Goal: Task Accomplishment & Management: Complete application form

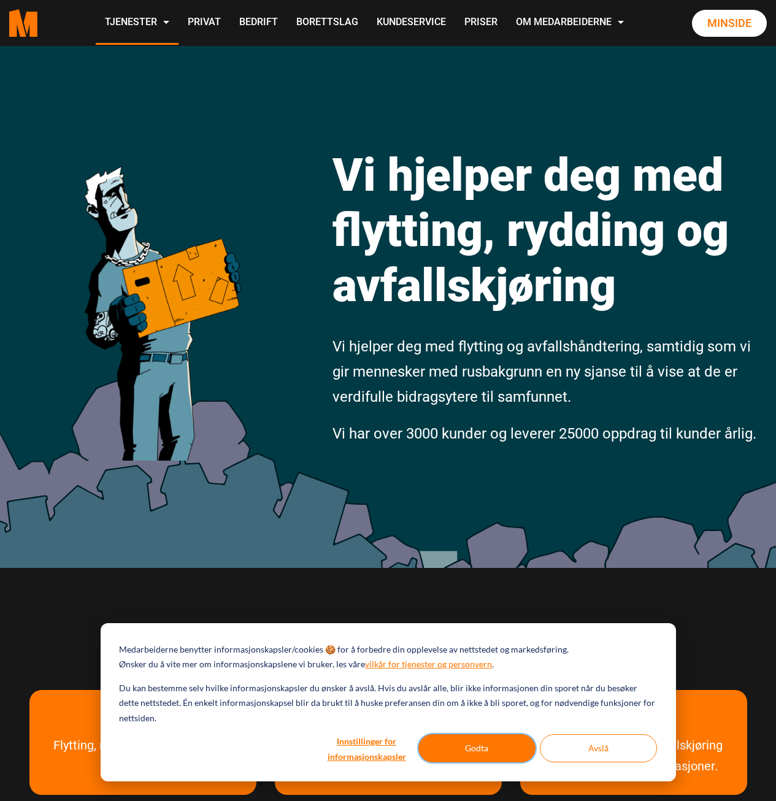
click at [451, 749] on button "Godta" at bounding box center [476, 749] width 117 height 28
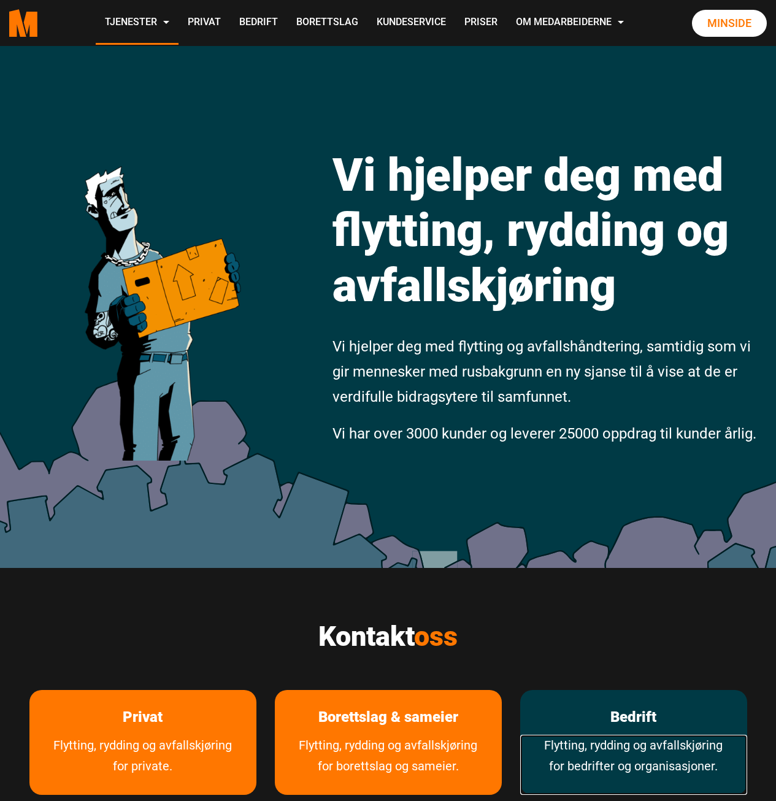
click at [646, 741] on link "Flytting, rydding og avfallskjøring for bedrifter og organisasjoner." at bounding box center [633, 765] width 227 height 60
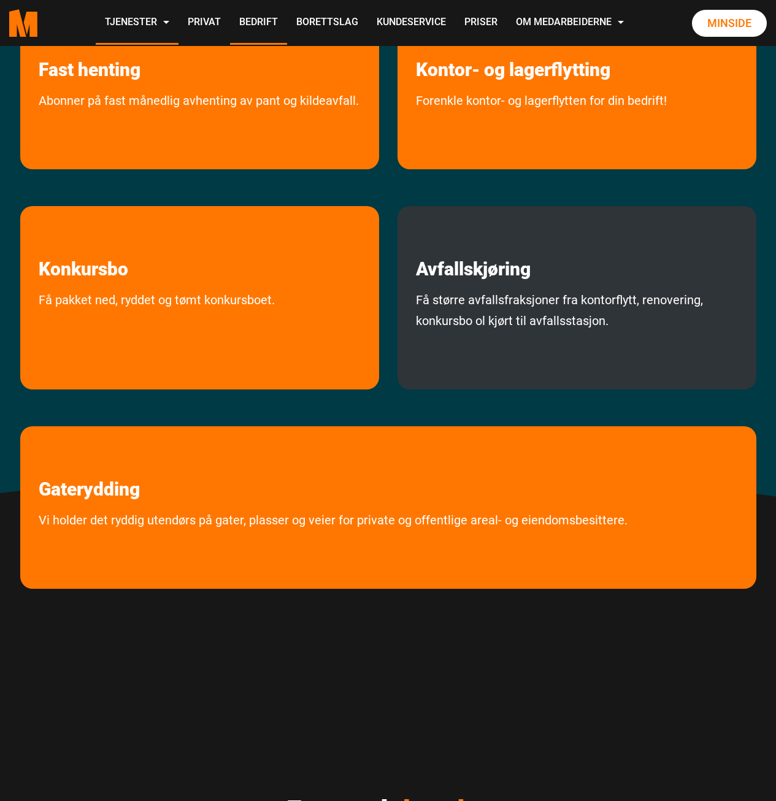
scroll to position [491, 0]
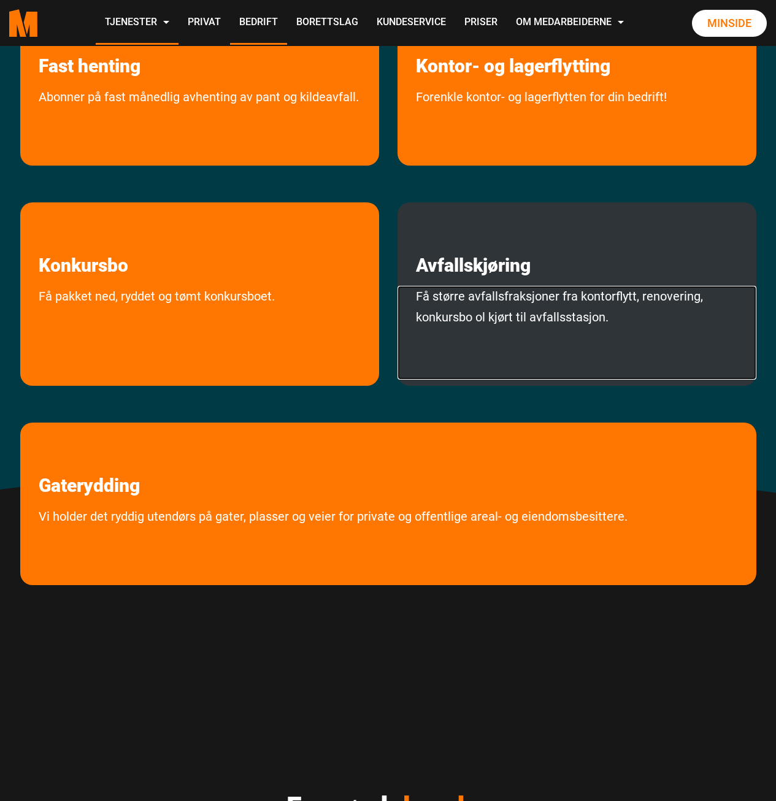
click at [493, 331] on link "Få større avfallsfraksjoner fra kontorflytt, renovering, konkursbo ol kjørt til…" at bounding box center [577, 333] width 359 height 94
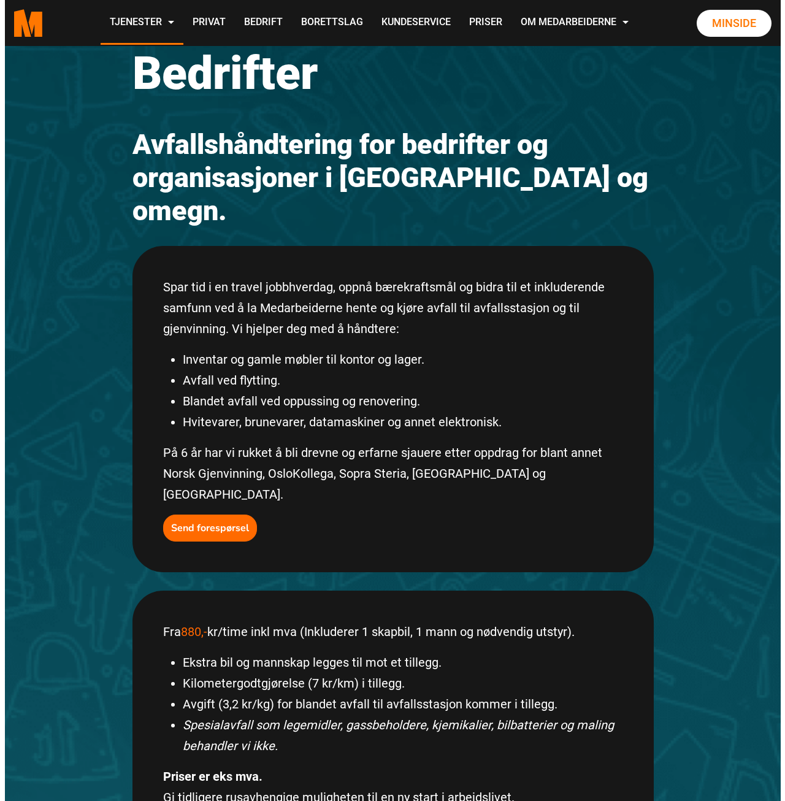
scroll to position [123, 0]
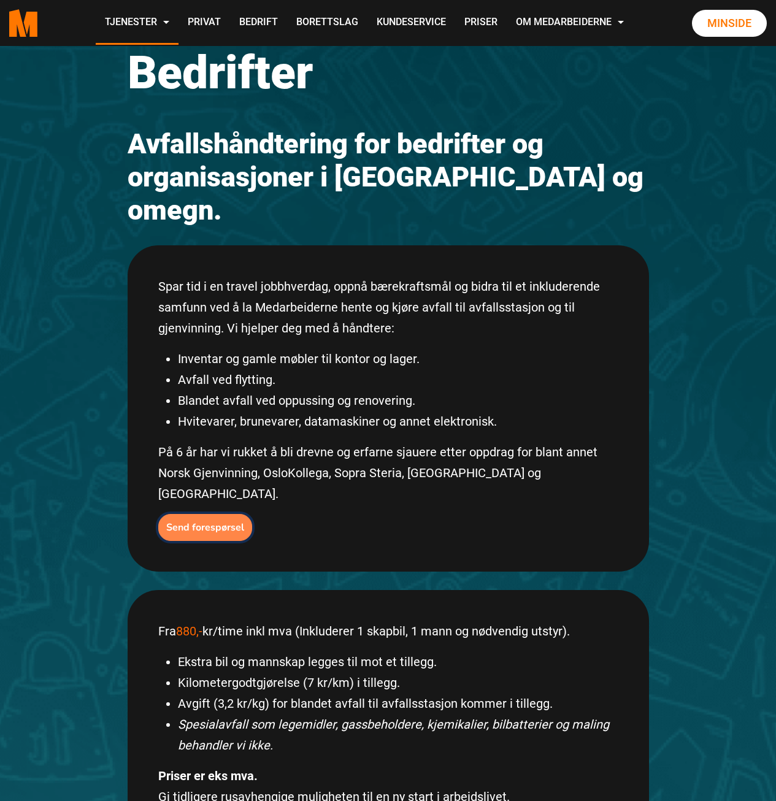
click at [198, 521] on b "Send forespørsel" at bounding box center [205, 527] width 78 height 13
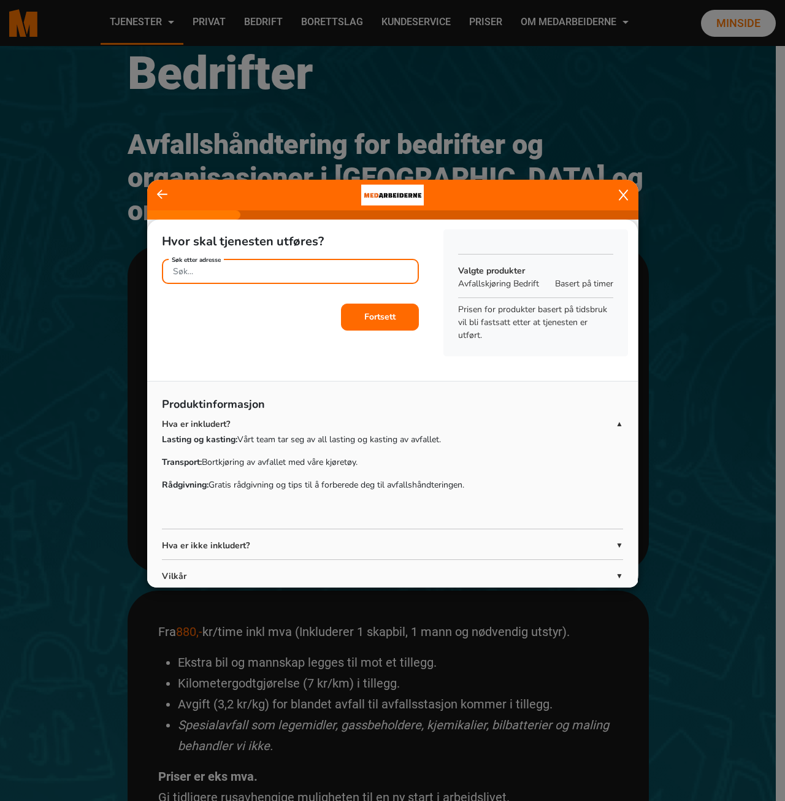
click at [274, 275] on input "Søk etter adresse" at bounding box center [290, 271] width 257 height 25
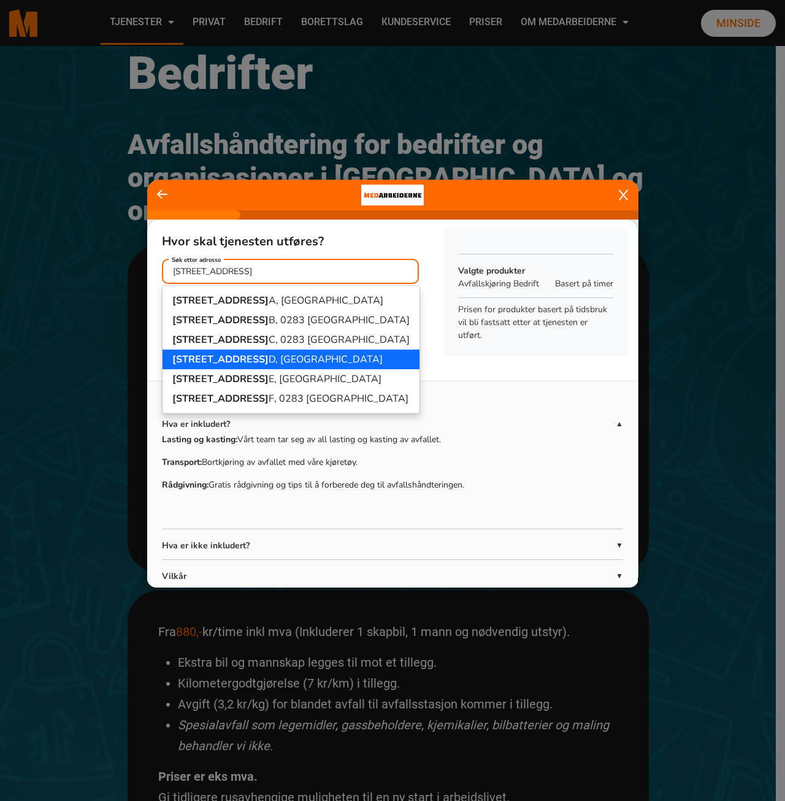
drag, startPoint x: 266, startPoint y: 358, endPoint x: 282, endPoint y: 353, distance: 16.5
click at [266, 357] on ngb-highlight "[STREET_ADDRESS]" at bounding box center [277, 359] width 210 height 13
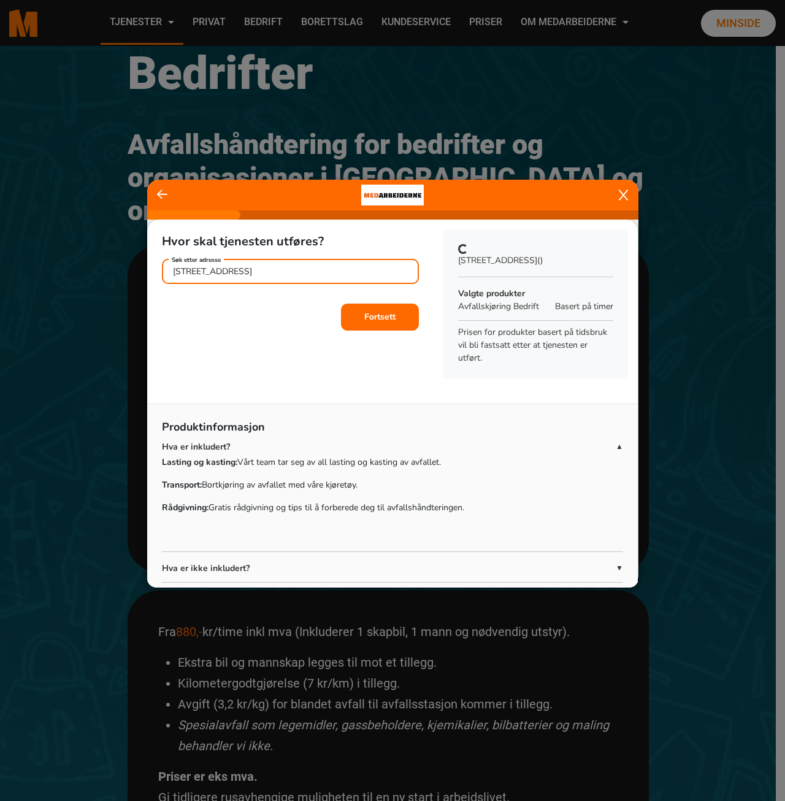
type input "[STREET_ADDRESS]"
click at [396, 315] on button "Fortsett" at bounding box center [380, 317] width 78 height 27
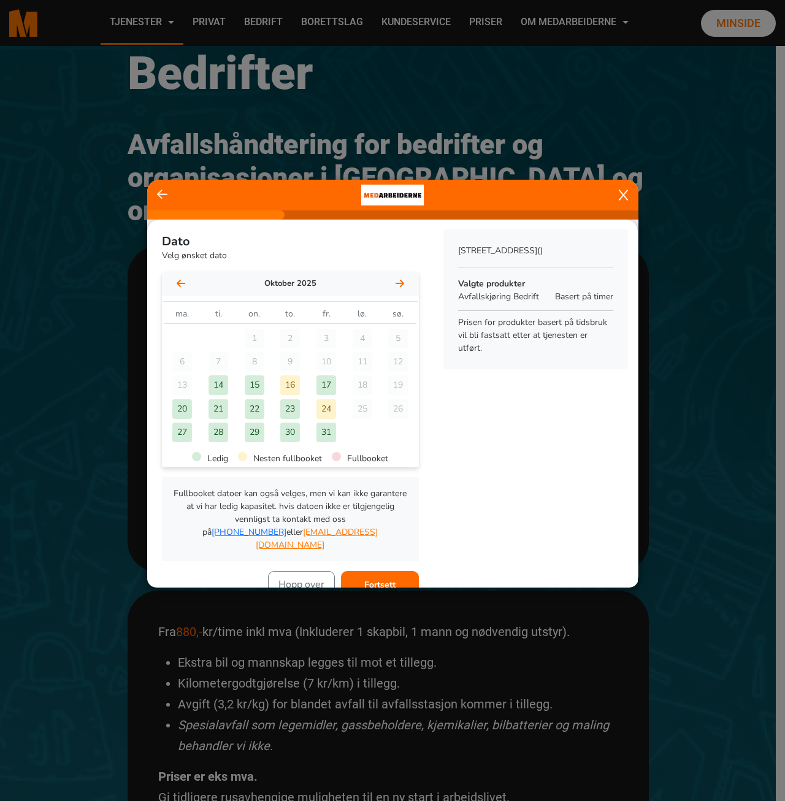
click at [320, 384] on div "17" at bounding box center [327, 386] width 20 height 20
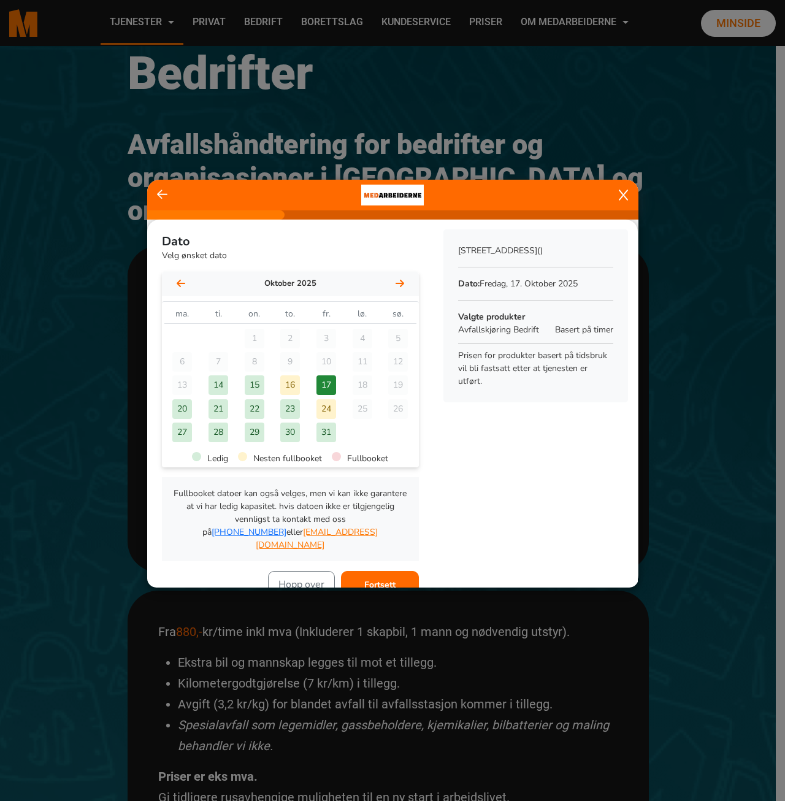
click at [393, 576] on button "Fortsett" at bounding box center [380, 584] width 78 height 27
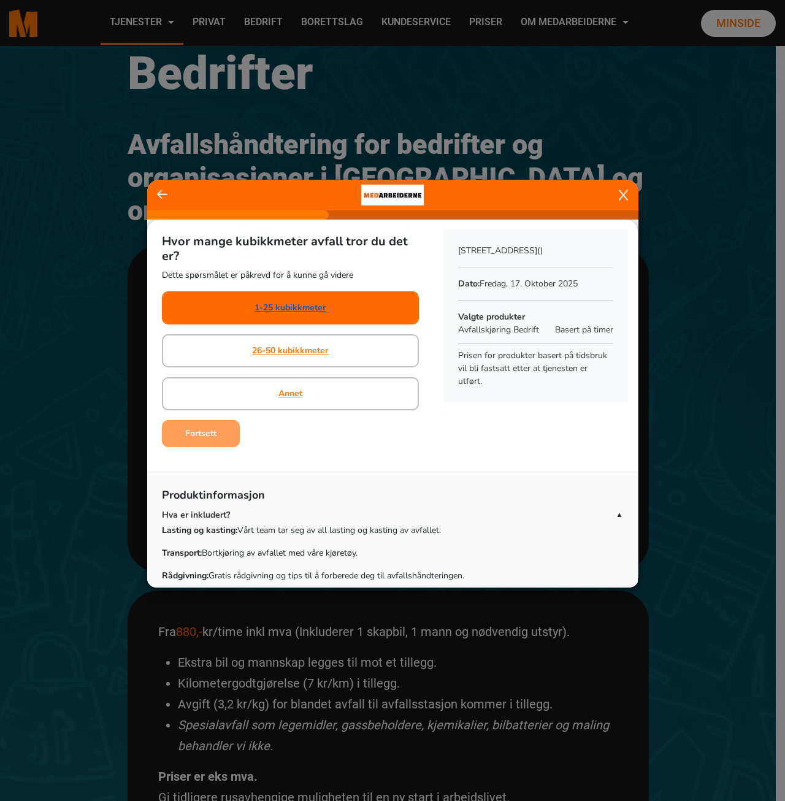
click at [299, 304] on link "1-25 kubikkmeter" at bounding box center [290, 307] width 71 height 13
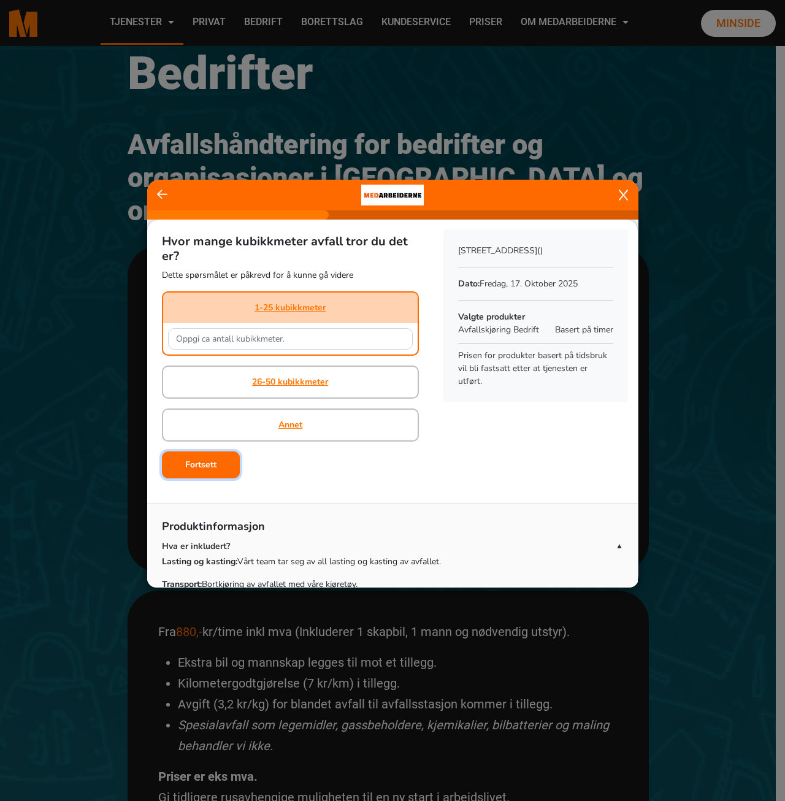
click at [211, 469] on b "Fortsett" at bounding box center [200, 465] width 31 height 12
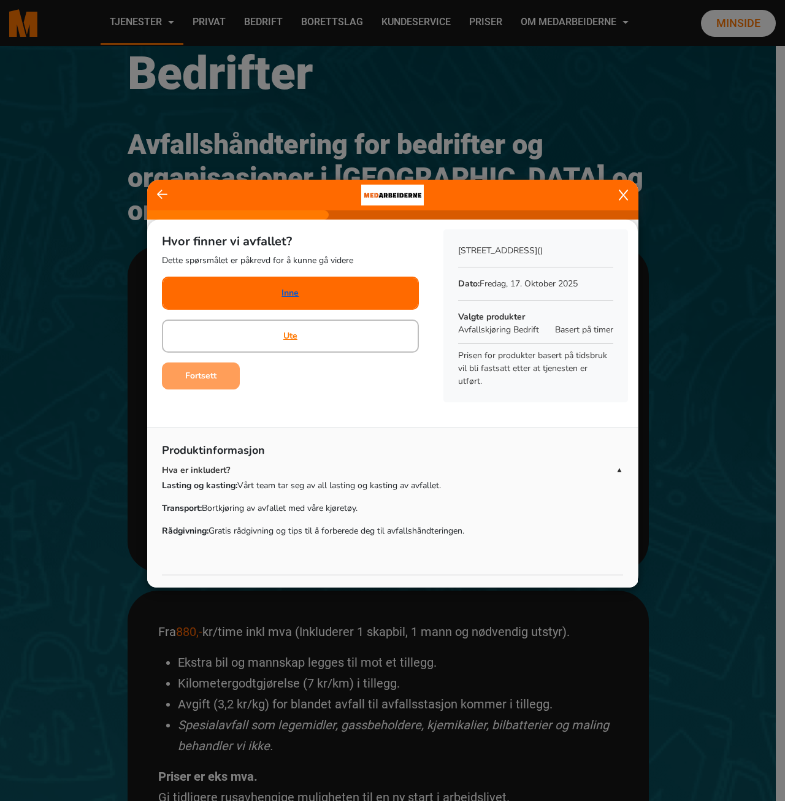
click at [290, 297] on link "Inne" at bounding box center [290, 293] width 17 height 13
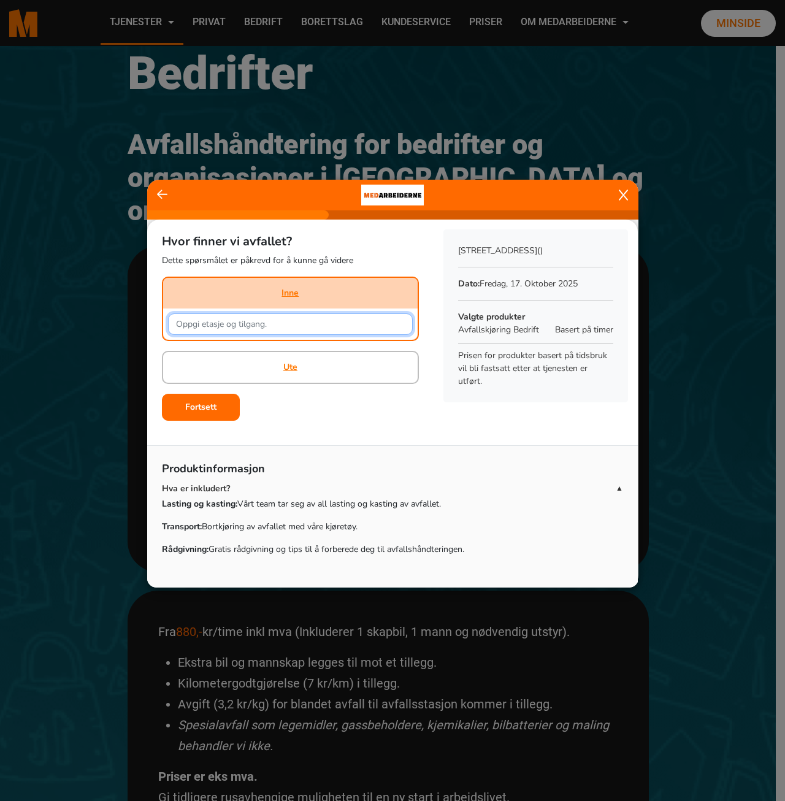
click at [274, 326] on input "text" at bounding box center [290, 324] width 245 height 21
type input "2"
drag, startPoint x: 206, startPoint y: 325, endPoint x: 152, endPoint y: 324, distance: 54.0
click at [152, 324] on div "Hvor finner vi avfallet? Dette spørsmålet er påkrevd for å kunne gå videre Inne…" at bounding box center [290, 323] width 287 height 206
type input "I garasjen i Lilleakerveien 2 D etasje U2"
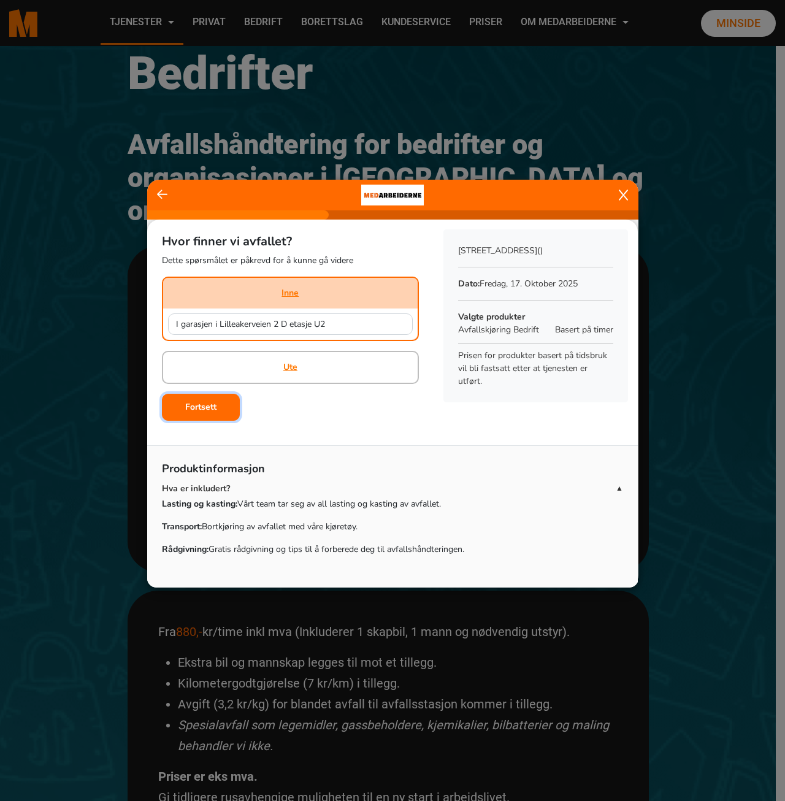
click at [204, 413] on button "Fortsett" at bounding box center [201, 407] width 78 height 27
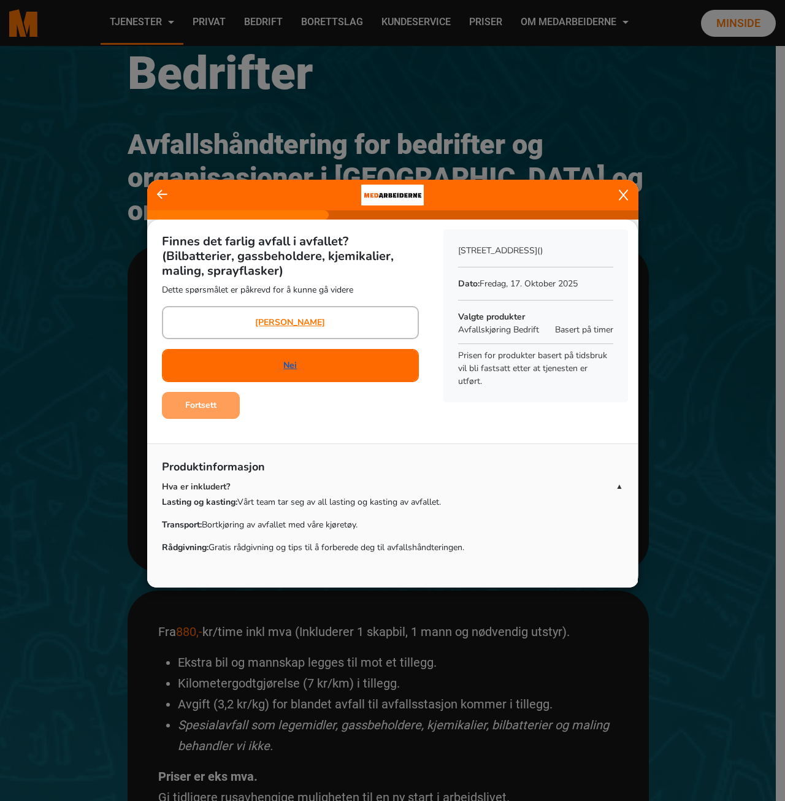
click at [290, 369] on link "Nei" at bounding box center [289, 365] width 13 height 13
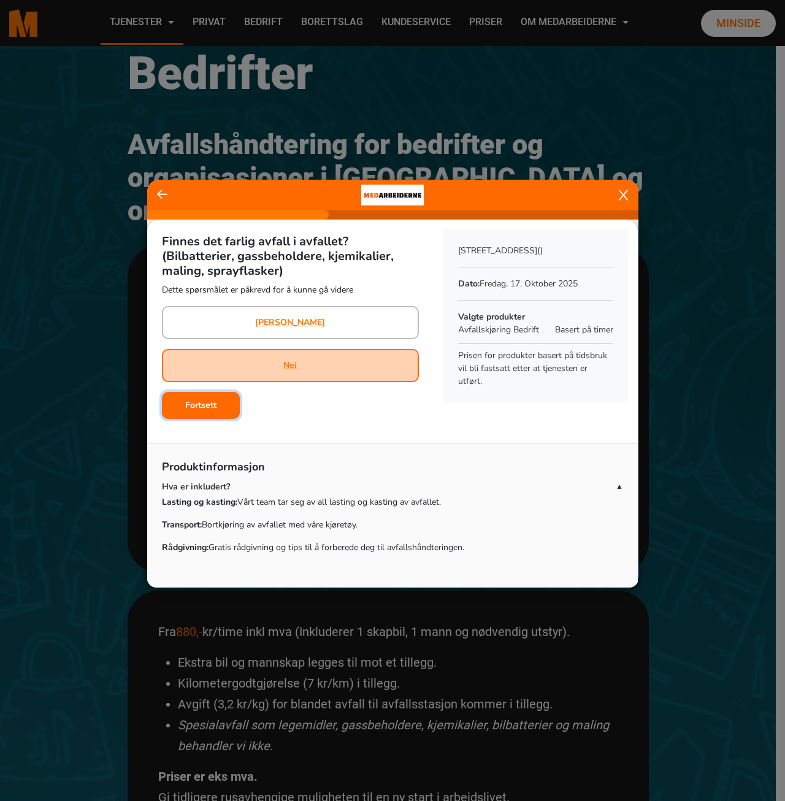
click at [190, 415] on button "Fortsett" at bounding box center [201, 405] width 78 height 27
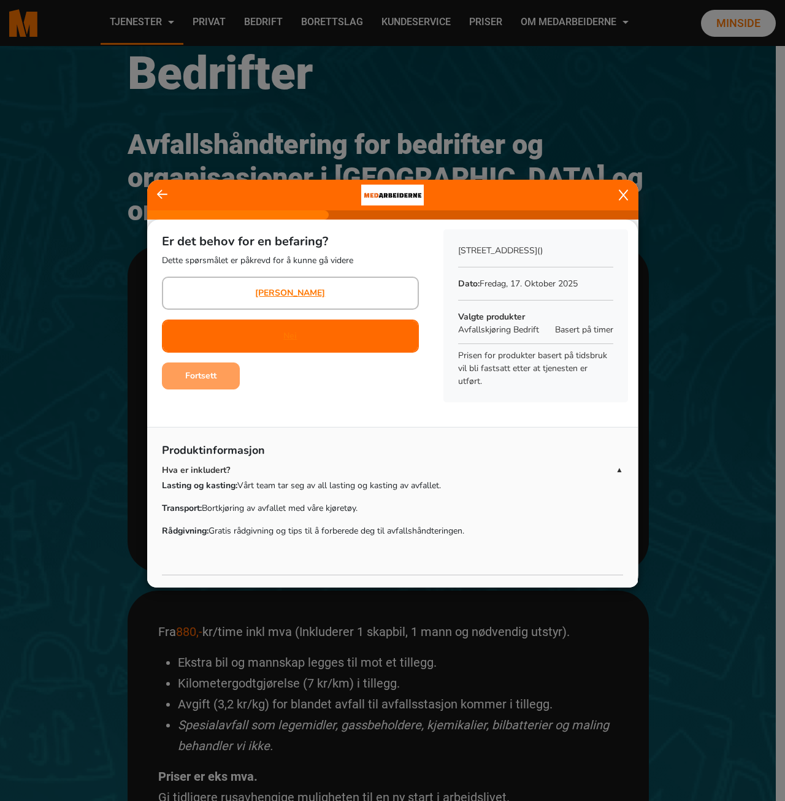
click at [293, 343] on div "Nei" at bounding box center [289, 336] width 13 height 31
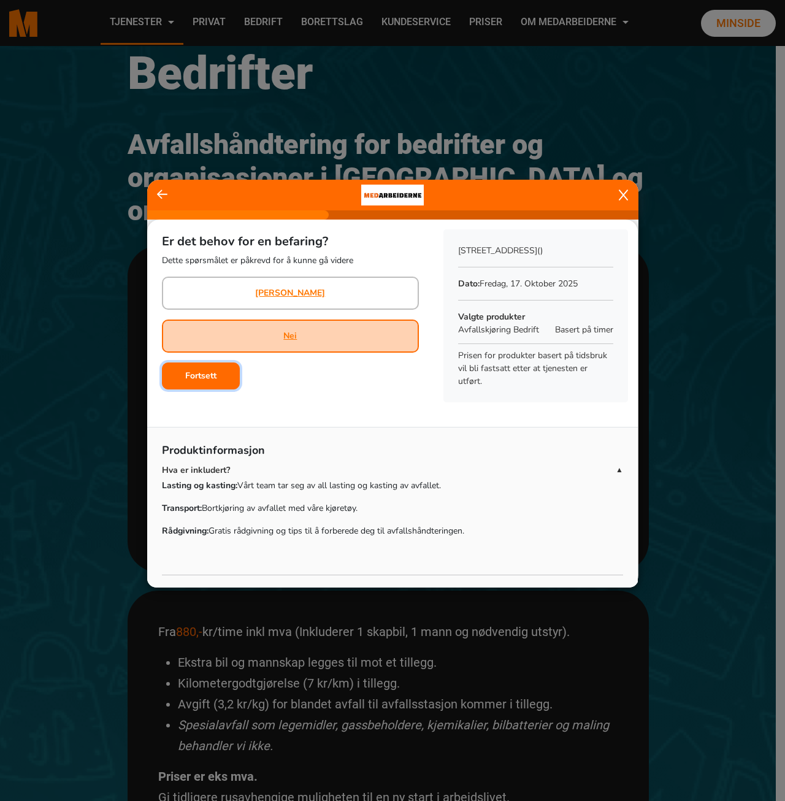
click at [212, 375] on b "Fortsett" at bounding box center [200, 376] width 31 height 12
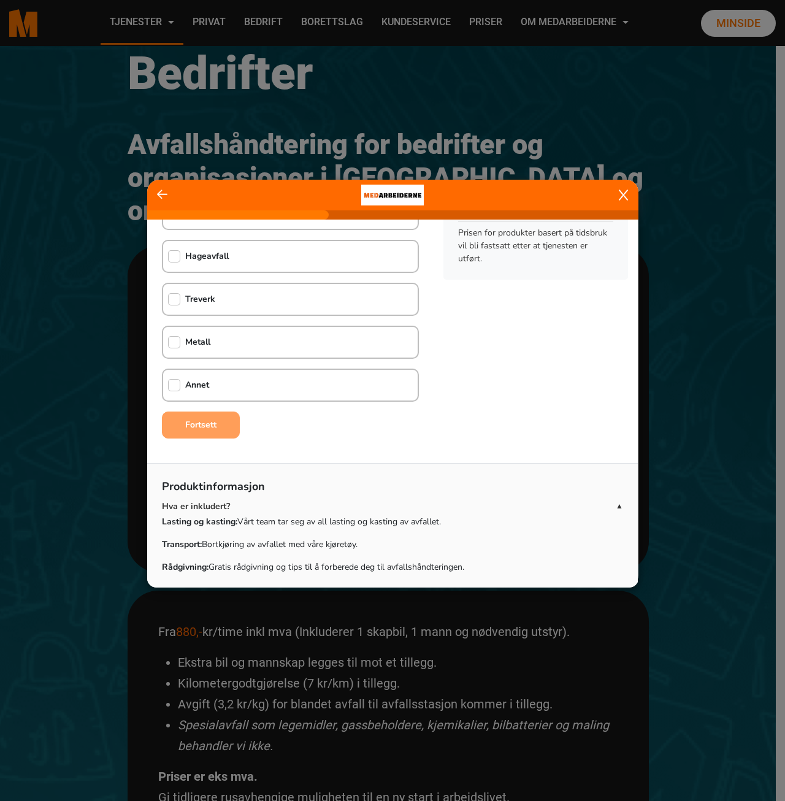
scroll to position [0, 0]
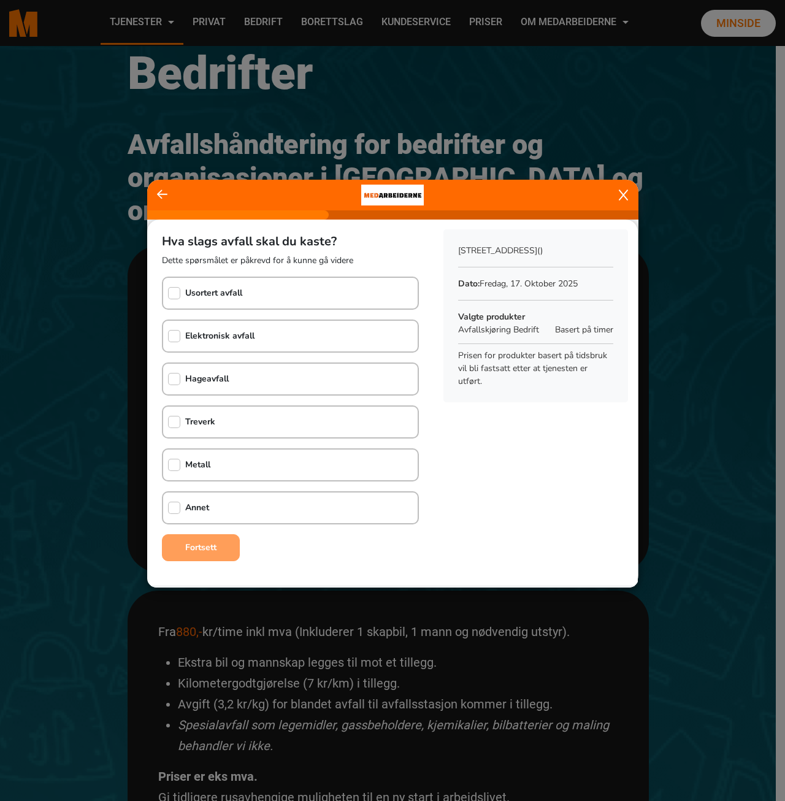
click at [198, 507] on b "Annet" at bounding box center [197, 508] width 24 height 12
checkbox input "true"
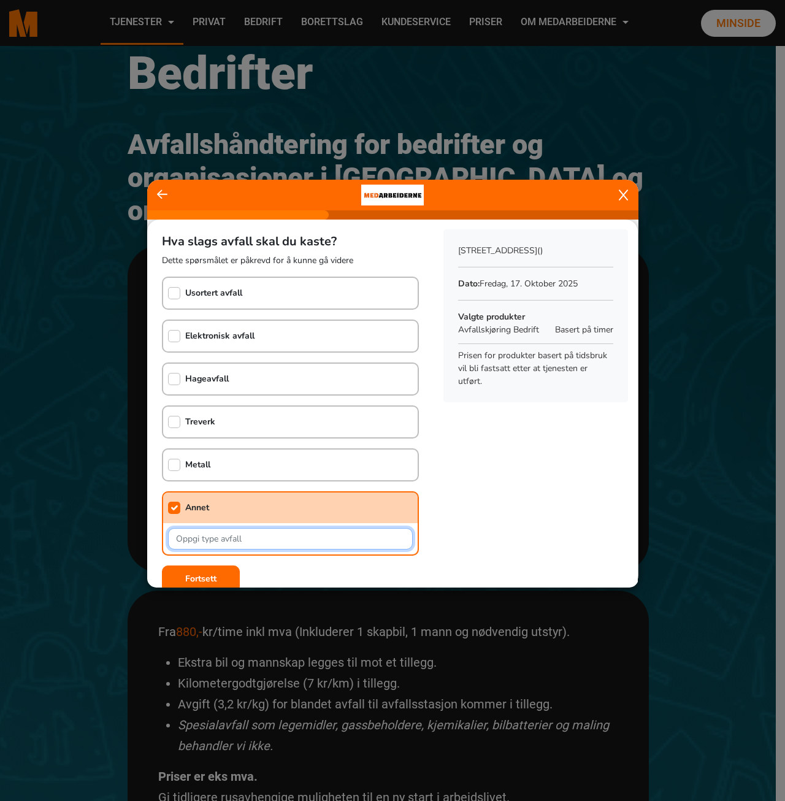
click at [200, 540] on input "text" at bounding box center [290, 538] width 245 height 21
type input "[PERSON_NAME] og tomme ringpermer. Det skal også flyttes 3 esker fra lager til …"
click at [202, 574] on b "Fortsett" at bounding box center [200, 579] width 31 height 12
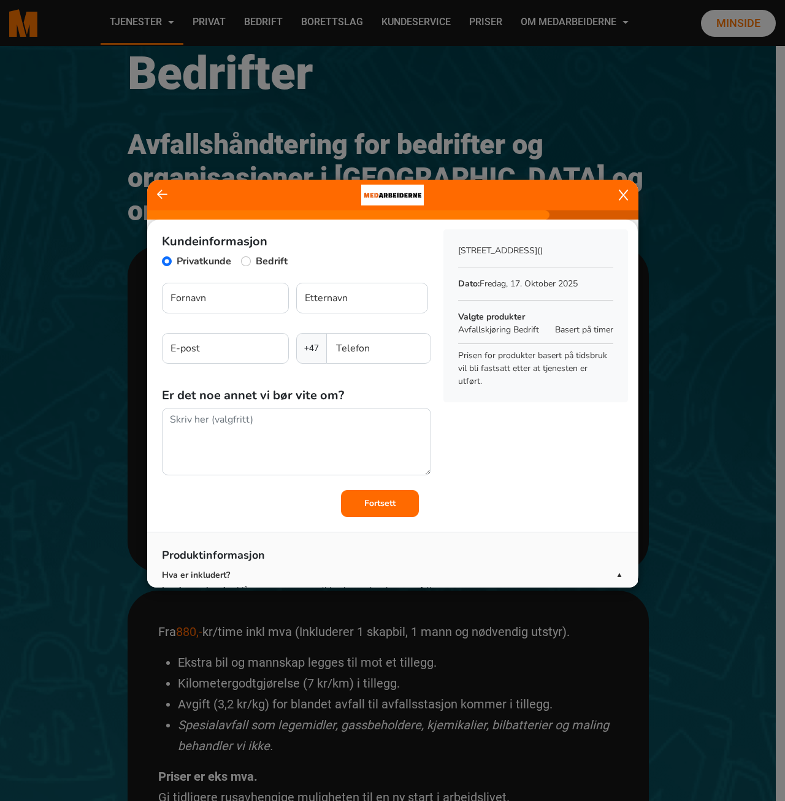
click at [252, 255] on div "Bedrift" at bounding box center [264, 263] width 47 height 18
click at [250, 260] on input "Bedrift" at bounding box center [246, 261] width 10 height 10
radio input "true"
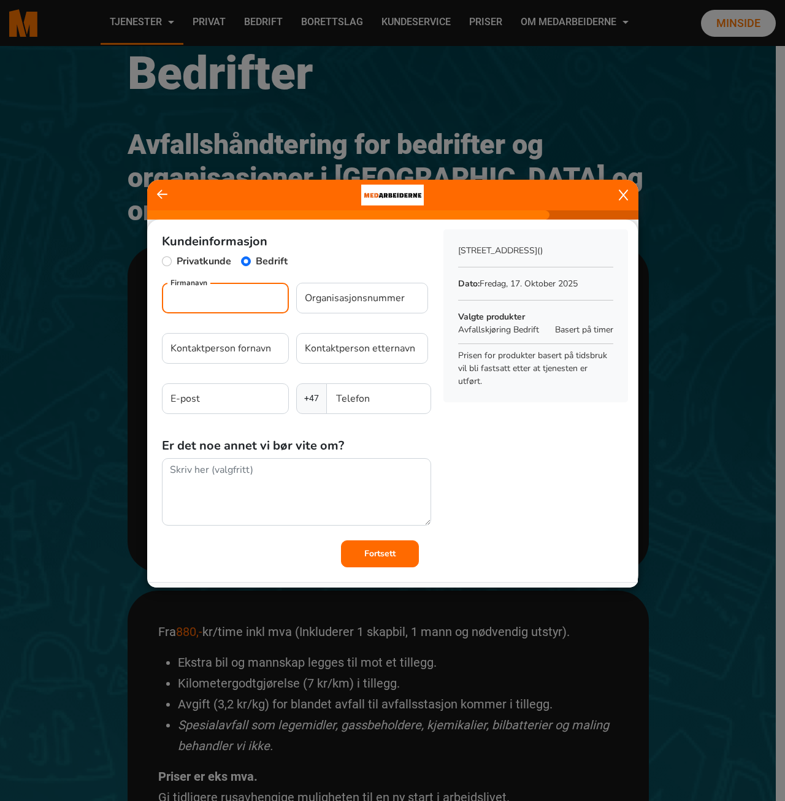
click at [224, 296] on input "Firmanavn" at bounding box center [225, 298] width 127 height 31
type input "Systra Norge As"
type input "Systra No"
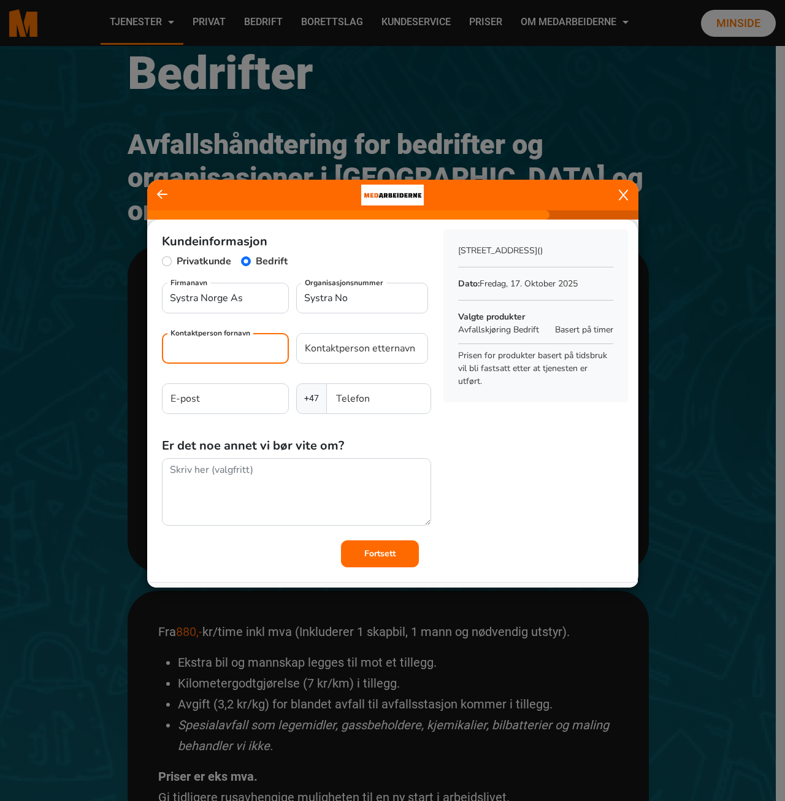
type input "Systra Norge As"
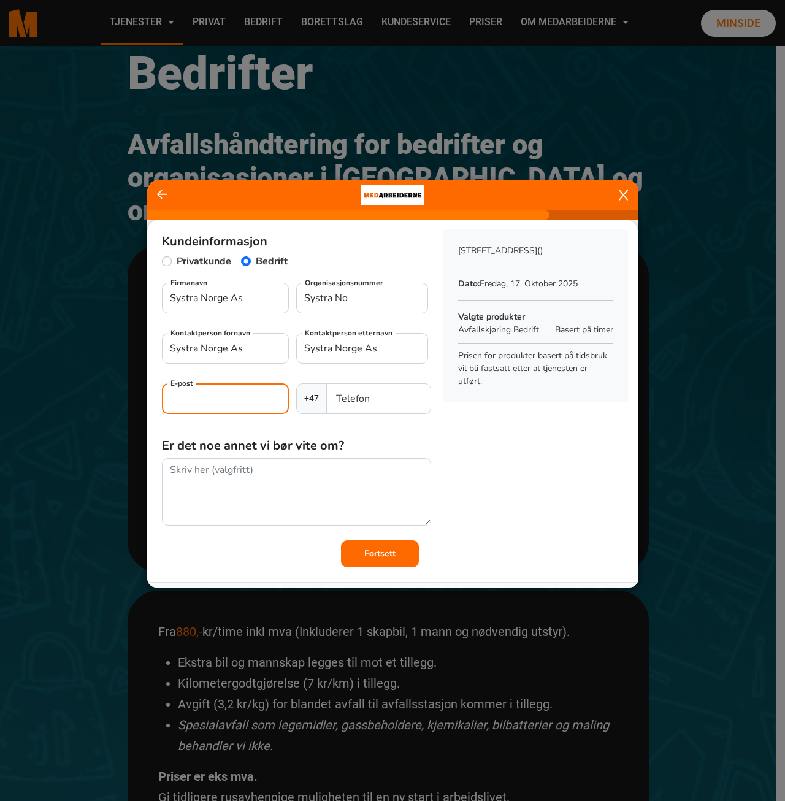
type input "[EMAIL_ADDRESS][DOMAIN_NAME]"
type input "91603083"
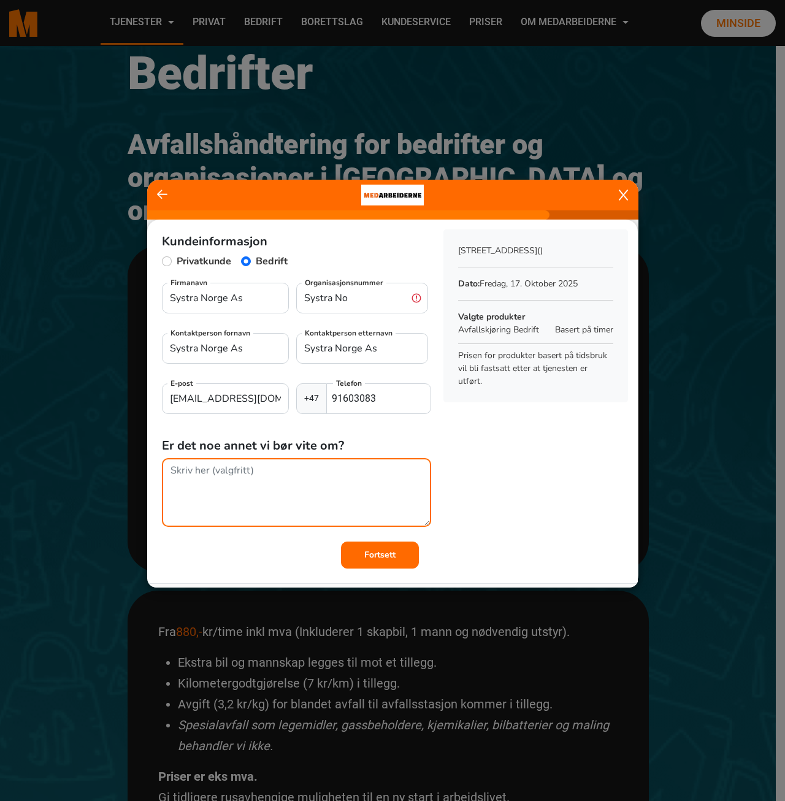
click at [218, 483] on textarea at bounding box center [296, 492] width 269 height 69
type textarea "Det er en liten jobb"
drag, startPoint x: 261, startPoint y: 471, endPoint x: 148, endPoint y: 474, distance: 113.6
click at [148, 474] on div "Kundeinformasjon Privatkunde Bedrift Systra [GEOGRAPHIC_DATA] As Firmanavn Syst…" at bounding box center [290, 381] width 287 height 322
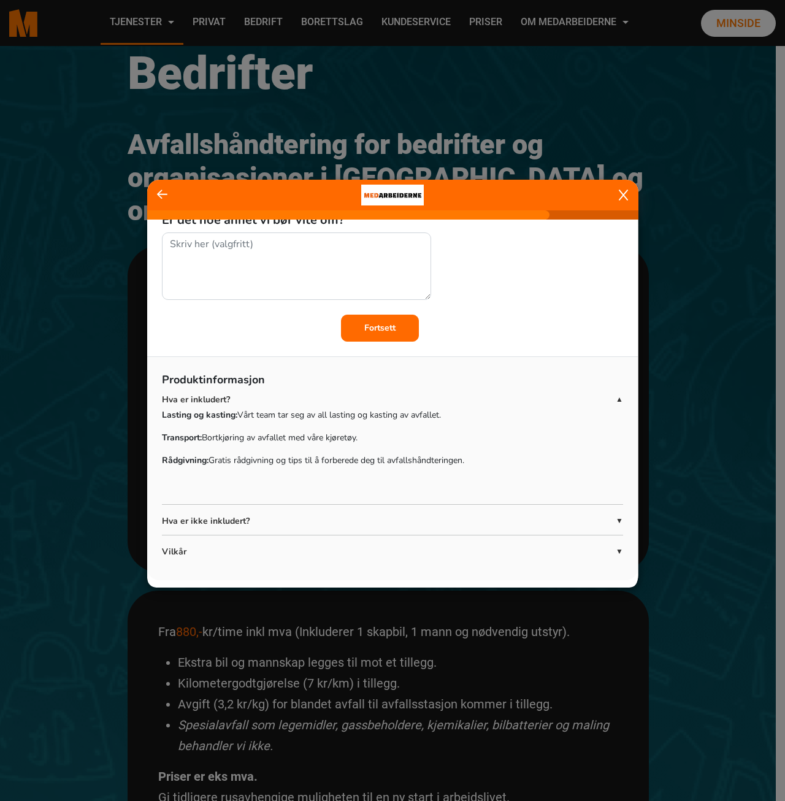
scroll to position [228, 0]
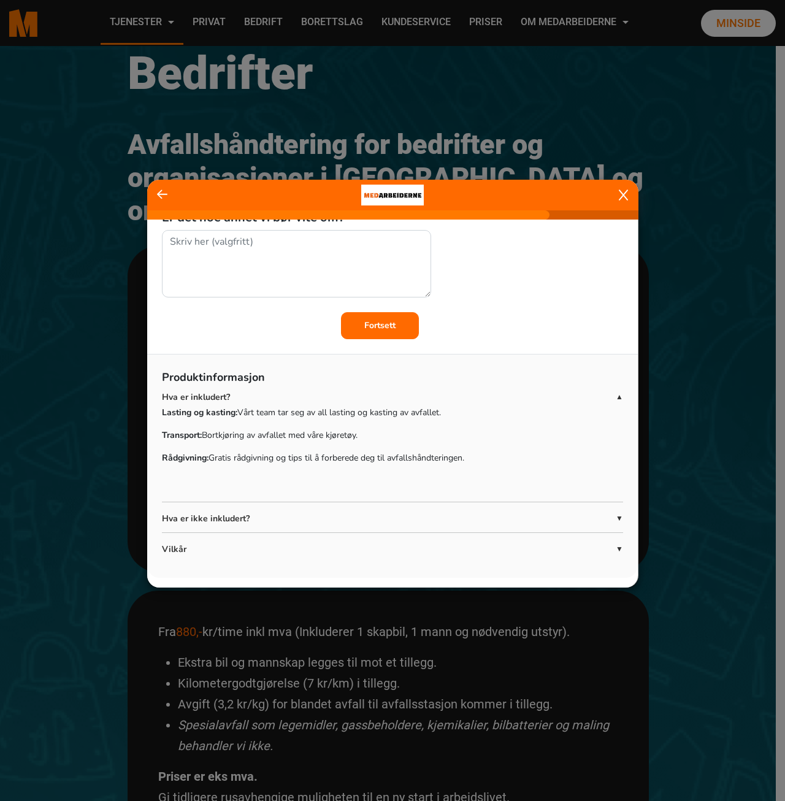
click at [616, 518] on span "▼" at bounding box center [619, 518] width 7 height 11
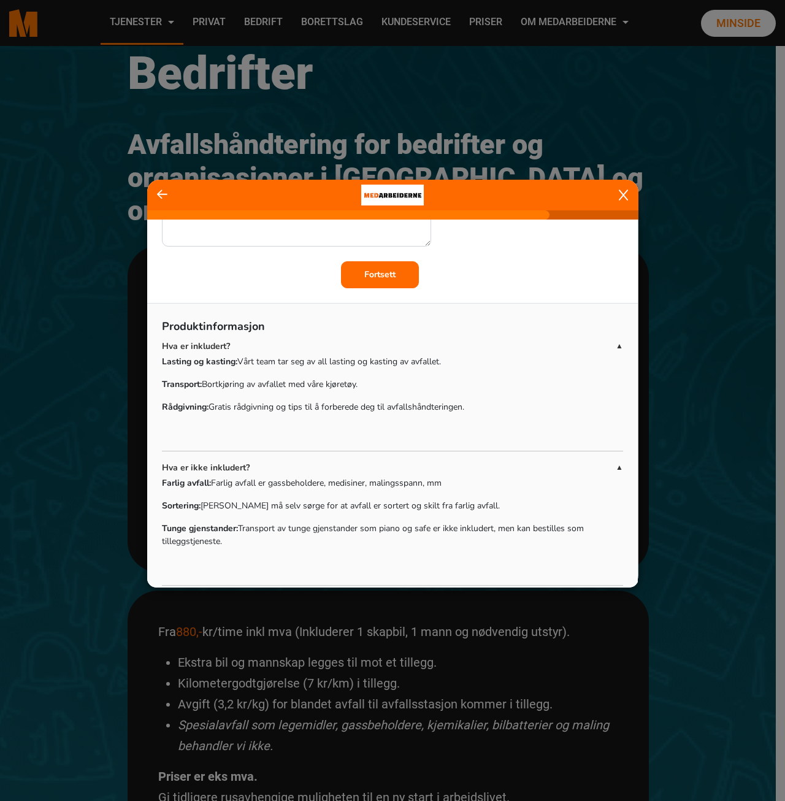
scroll to position [332, 0]
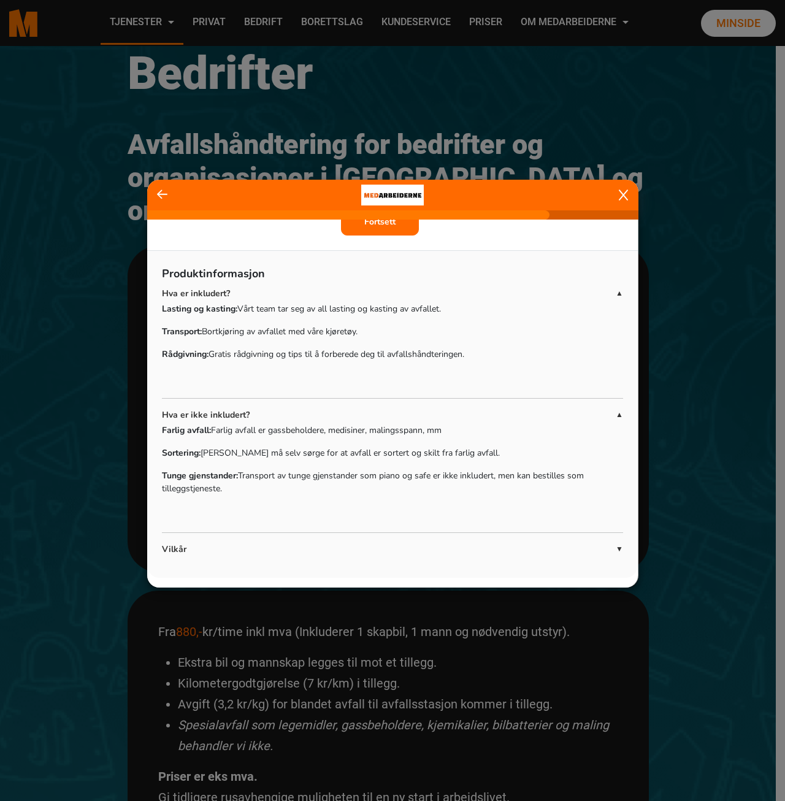
click at [616, 552] on span "▼" at bounding box center [619, 549] width 7 height 11
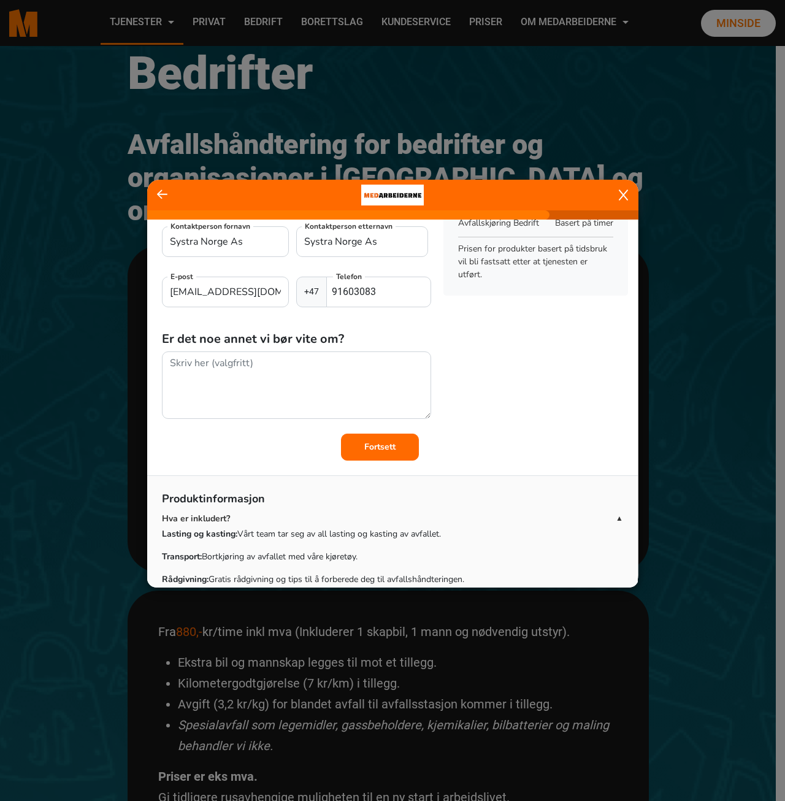
scroll to position [0, 0]
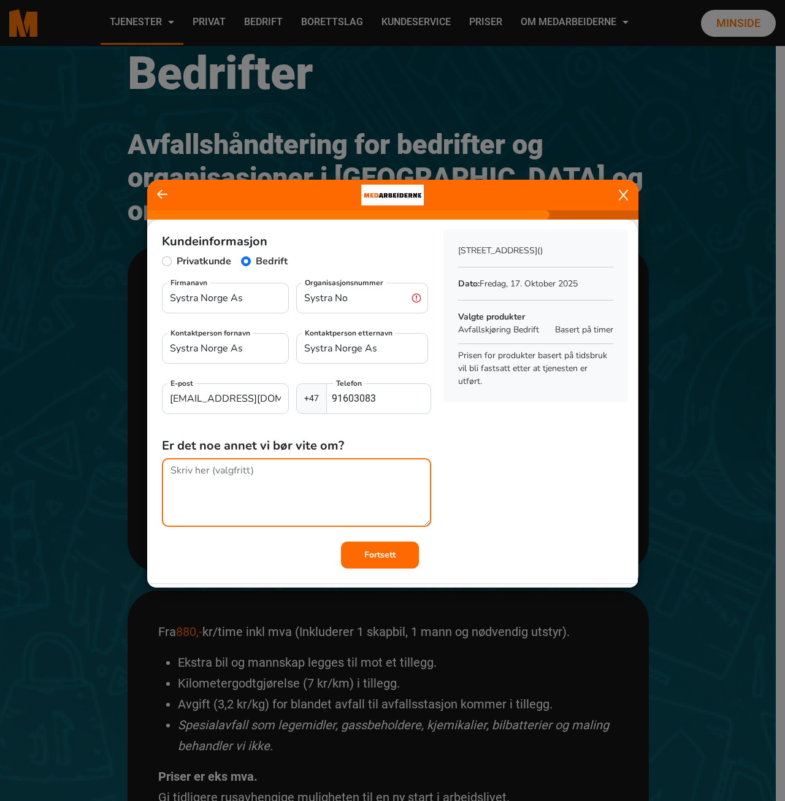
click at [220, 477] on textarea at bounding box center [296, 492] width 269 height 69
type textarea "Nei"
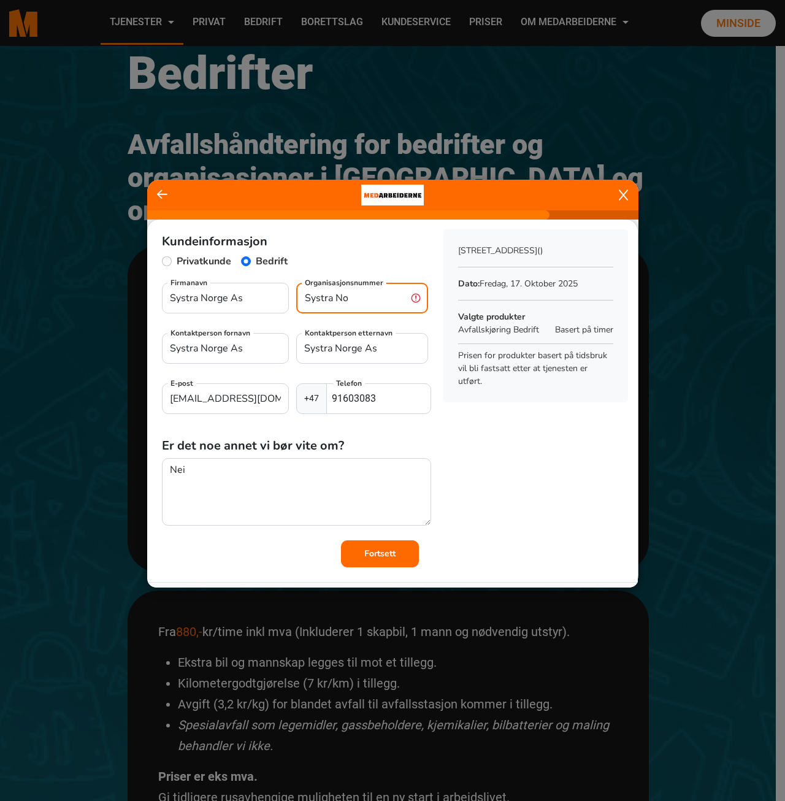
click at [344, 301] on input "Systra No" at bounding box center [362, 298] width 132 height 31
drag, startPoint x: 350, startPoint y: 299, endPoint x: 264, endPoint y: 299, distance: 85.9
click at [264, 299] on div "Systra [GEOGRAPHIC_DATA] As Firmanavn Systra No Organisasjonsnummer" at bounding box center [296, 303] width 269 height 40
type input "942064853"
drag, startPoint x: 253, startPoint y: 349, endPoint x: 90, endPoint y: 349, distance: 163.8
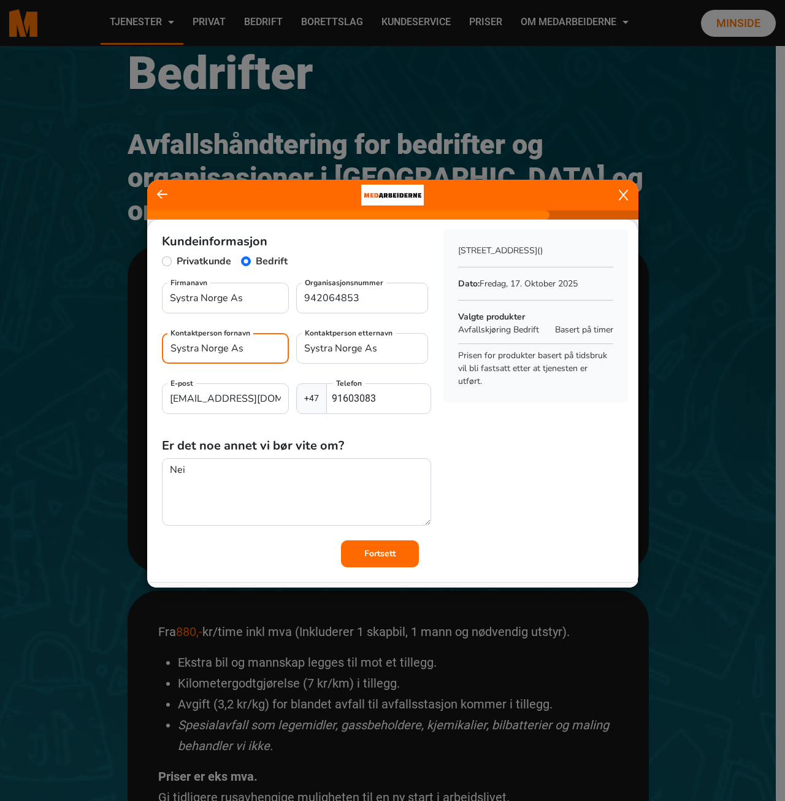
click at [90, 349] on ngb-modal-window "Kundeinformasjon Privatkunde Bedrift Systra [GEOGRAPHIC_DATA] As Firmanavn 9420…" at bounding box center [392, 400] width 785 height 801
type input "Marita"
type input "Øveraas"
click at [399, 557] on button "Fortsett" at bounding box center [380, 554] width 78 height 27
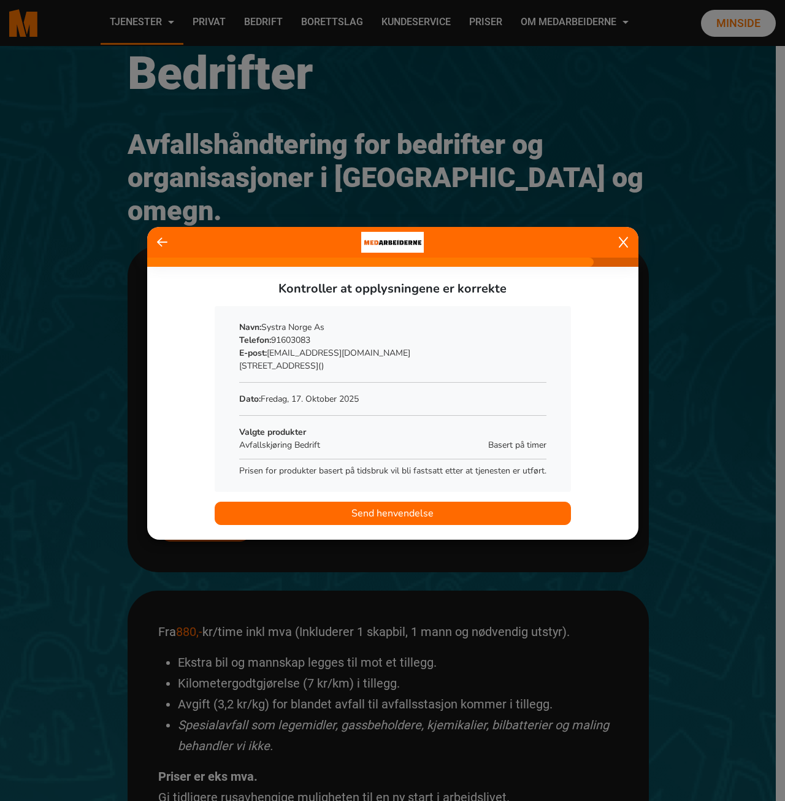
click at [439, 511] on button "Send henvendelse" at bounding box center [393, 513] width 357 height 23
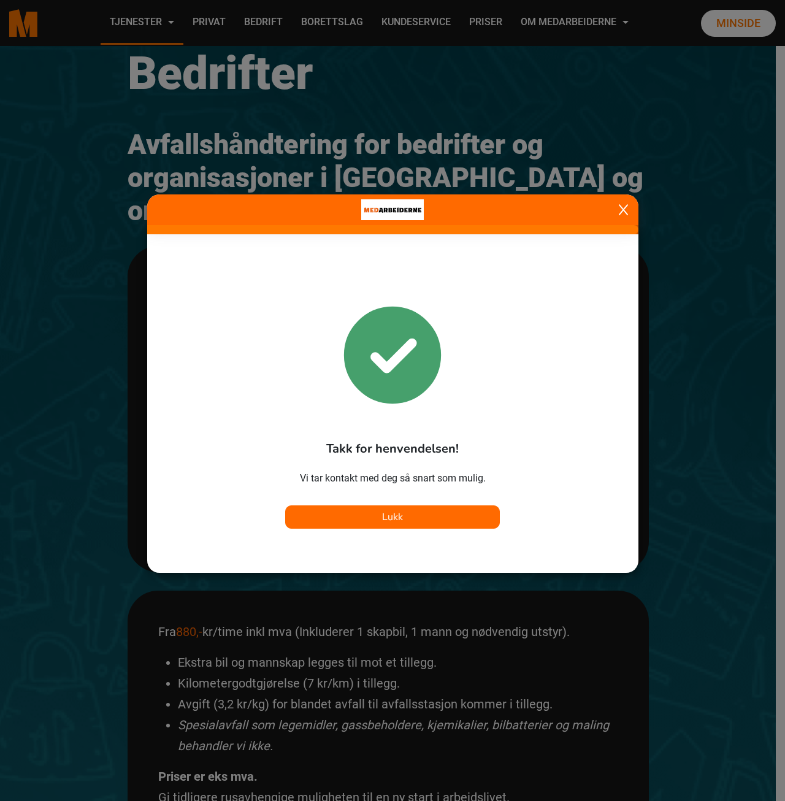
click at [440, 518] on button "Lukk" at bounding box center [392, 517] width 215 height 23
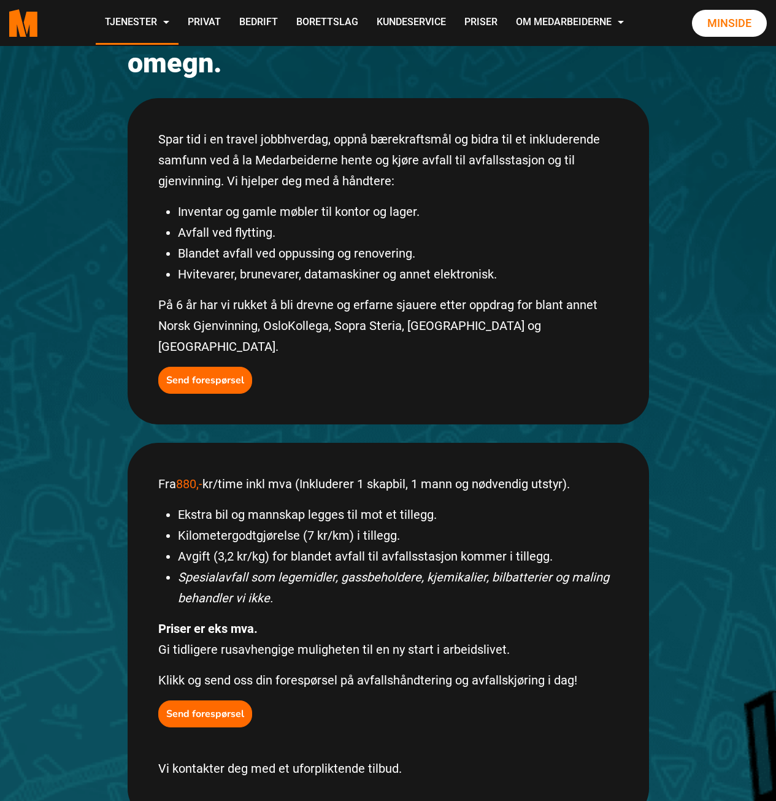
scroll to position [307, 0]
